Goal: Check status

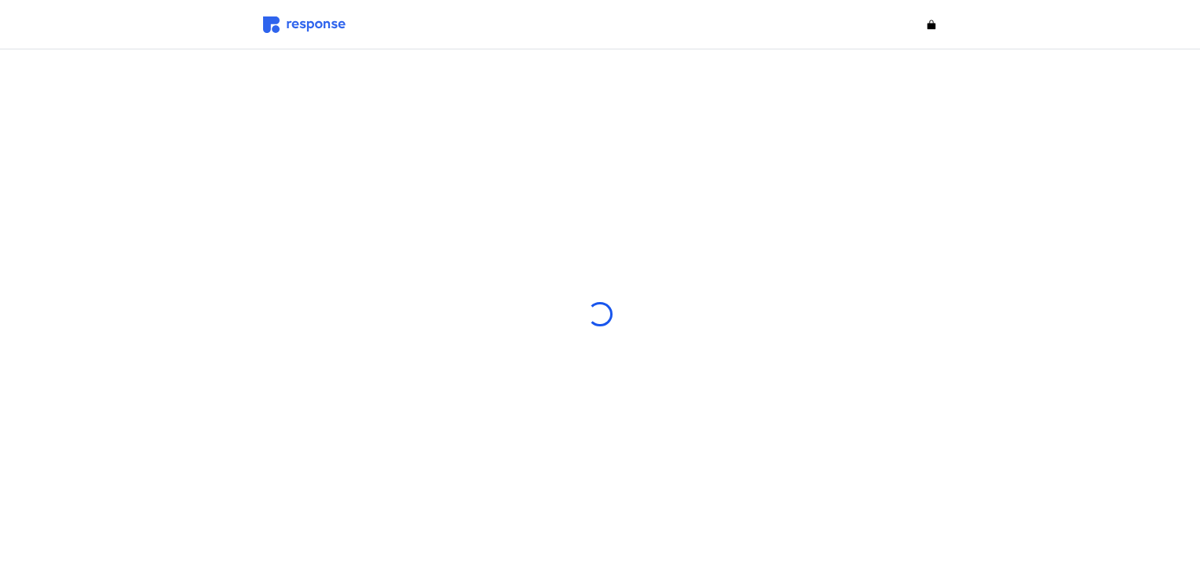
click at [293, 24] on img at bounding box center [304, 24] width 82 height 16
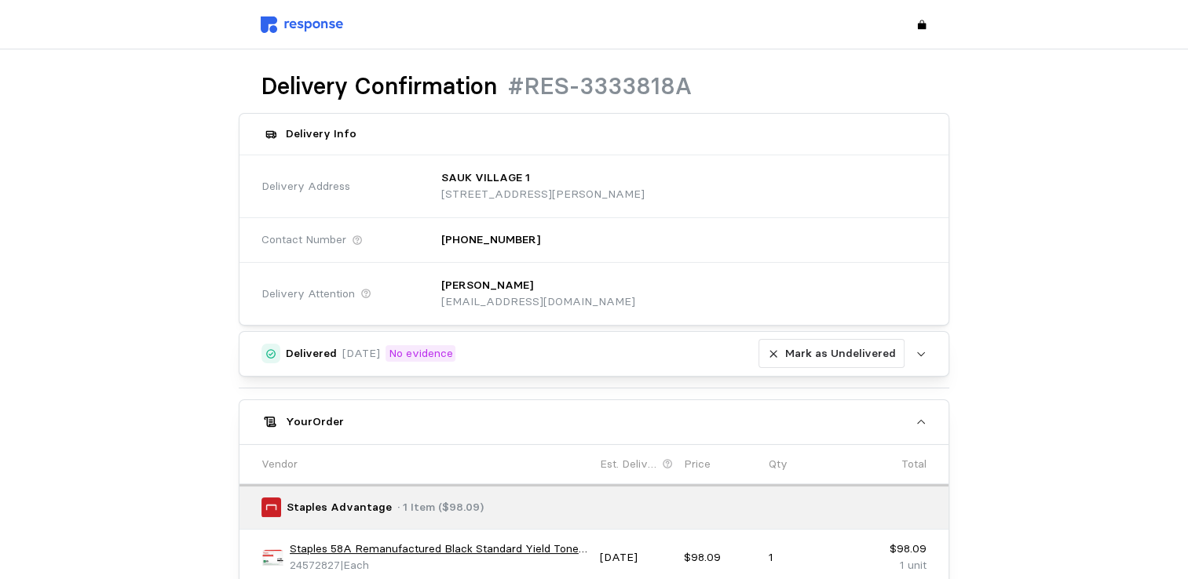
click at [293, 24] on img at bounding box center [302, 24] width 82 height 16
click at [329, 24] on img at bounding box center [302, 24] width 82 height 16
